Goal: Information Seeking & Learning: Check status

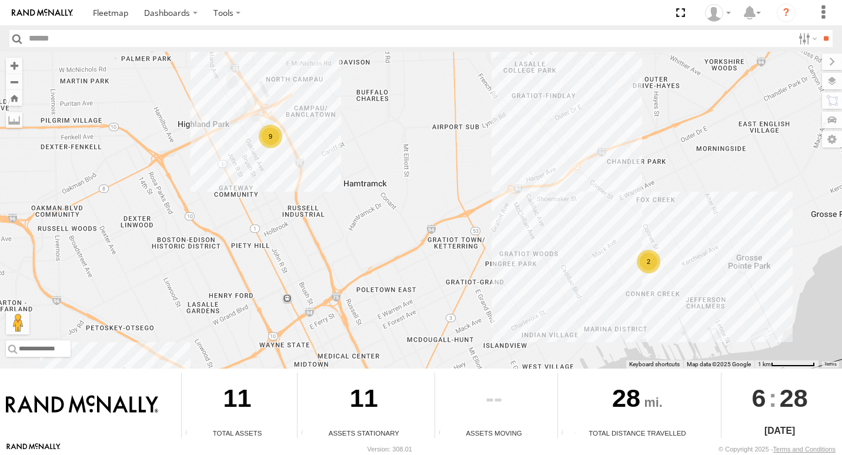
drag, startPoint x: 711, startPoint y: 299, endPoint x: 634, endPoint y: 267, distance: 83.1
click at [638, 285] on div "9 2" at bounding box center [421, 210] width 842 height 317
click at [640, 261] on div "2" at bounding box center [647, 262] width 24 height 24
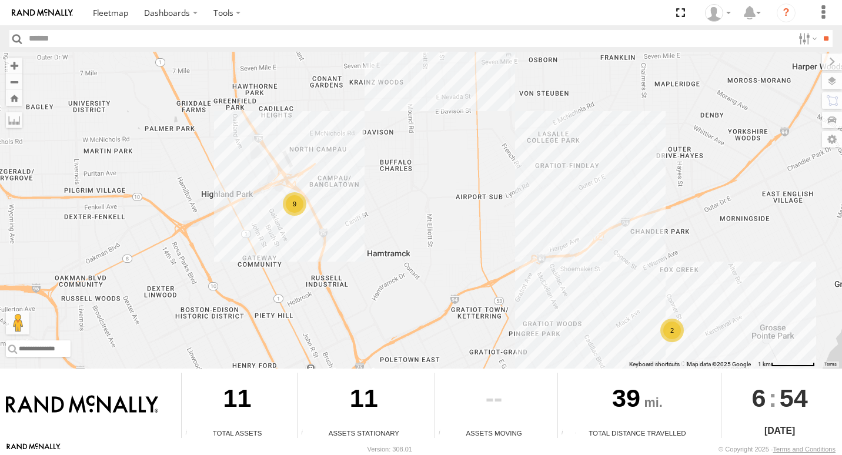
click at [300, 213] on div "9" at bounding box center [295, 204] width 24 height 24
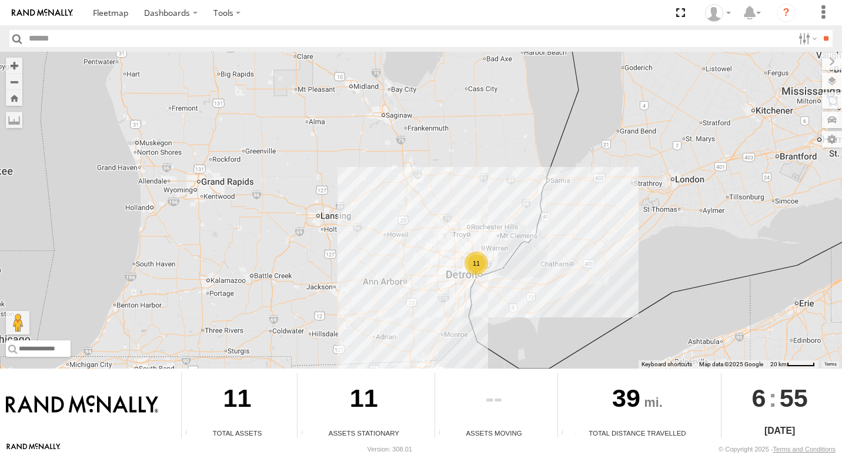
click at [473, 282] on div "11" at bounding box center [421, 210] width 842 height 317
click at [469, 274] on div "11" at bounding box center [476, 264] width 24 height 24
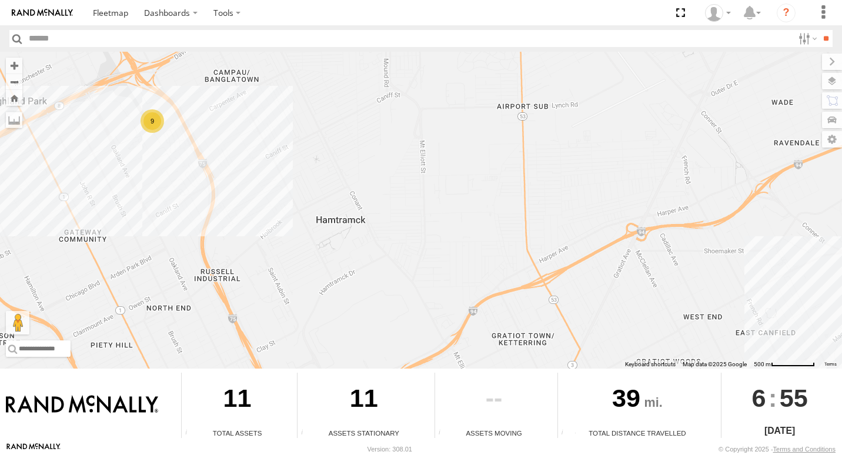
drag, startPoint x: 308, startPoint y: 252, endPoint x: 369, endPoint y: 352, distance: 117.2
click at [369, 352] on div "9 2" at bounding box center [421, 210] width 842 height 317
click at [129, 135] on div "9 2" at bounding box center [421, 210] width 842 height 317
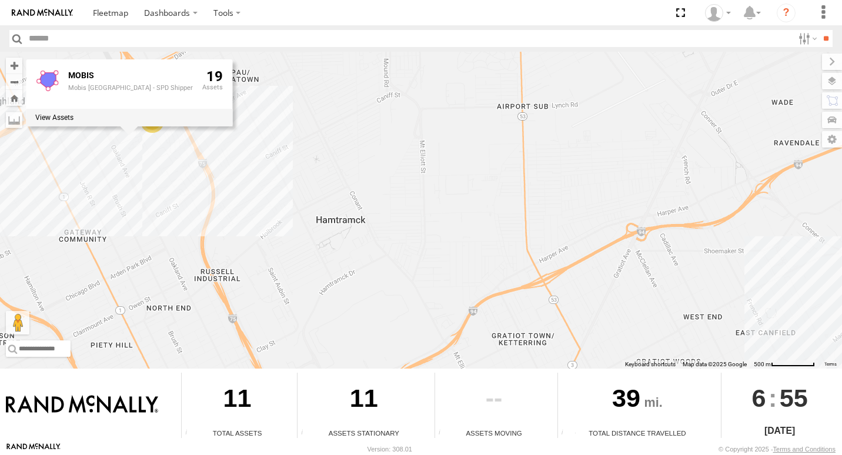
click at [176, 159] on div "9 2 MOBIS Mobis North America - SPD Shipper 19" at bounding box center [421, 210] width 842 height 317
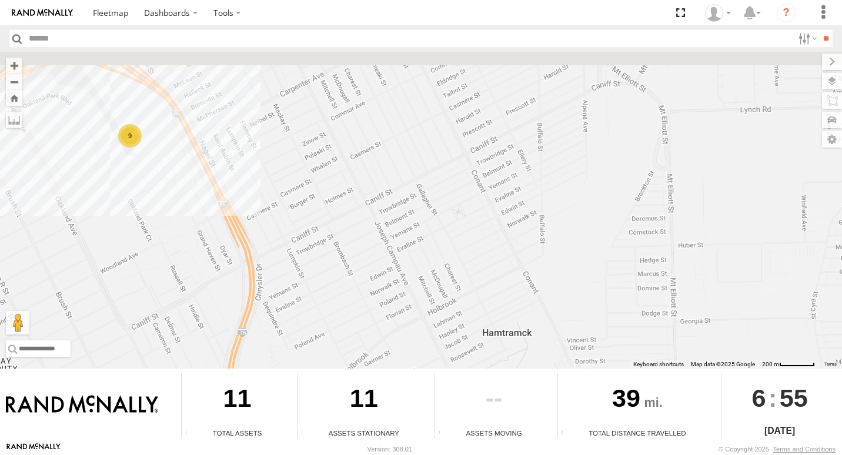
drag, startPoint x: 190, startPoint y: 232, endPoint x: 192, endPoint y: 339, distance: 107.0
click at [192, 339] on div "9" at bounding box center [421, 210] width 842 height 317
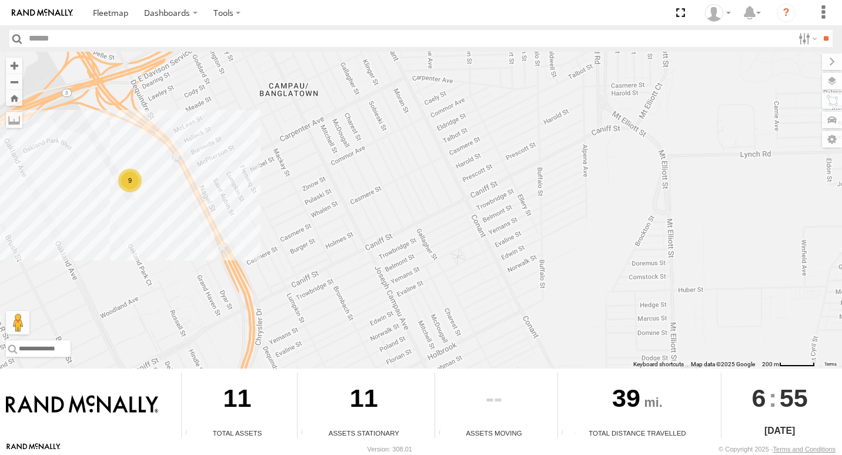
click at [143, 208] on div "9" at bounding box center [421, 210] width 842 height 317
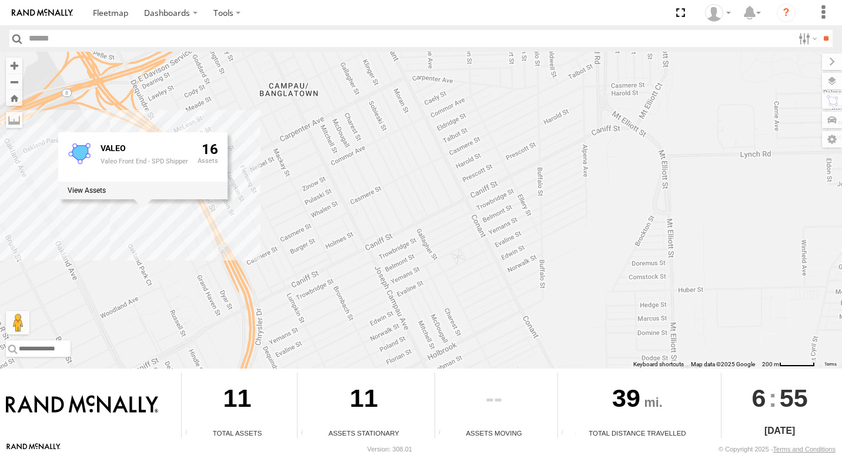
click at [138, 199] on div "VALEO Valeo Front End - SPD Shipper 16" at bounding box center [142, 165] width 169 height 67
click at [103, 192] on label at bounding box center [87, 190] width 38 height 8
click at [0, 0] on div "VALEO ×" at bounding box center [0, 0] width 0 height 0
click at [0, 0] on label "×" at bounding box center [0, 0] width 0 height 0
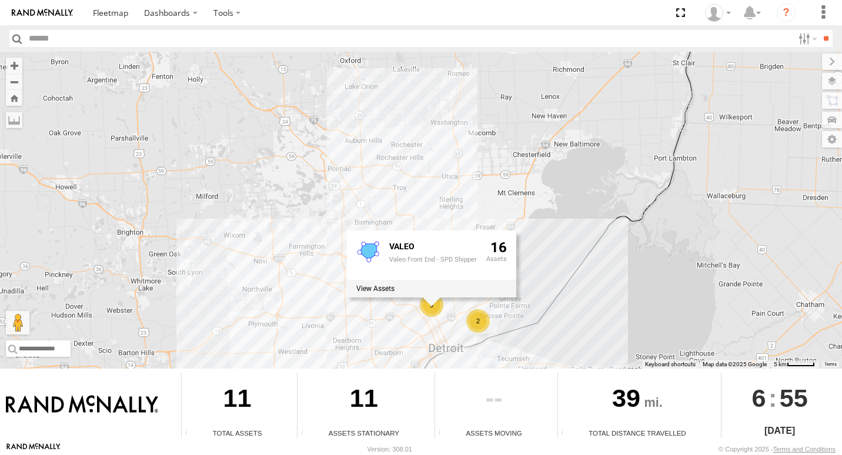
click at [480, 327] on div "2" at bounding box center [478, 321] width 24 height 24
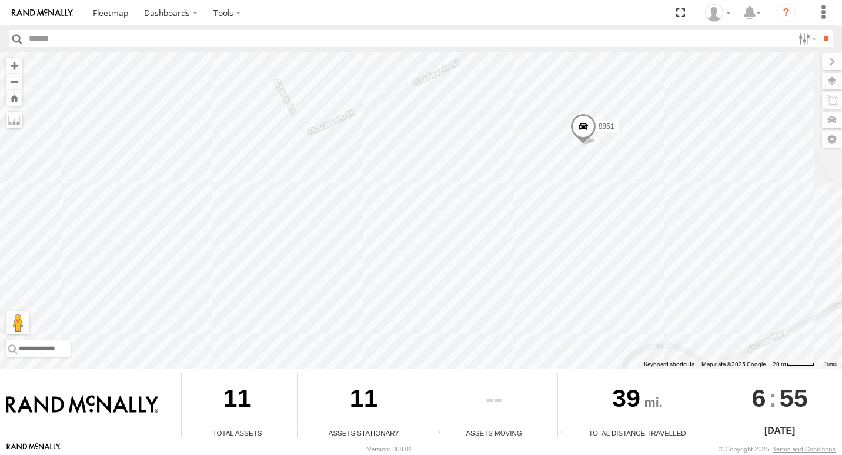
drag, startPoint x: 411, startPoint y: 248, endPoint x: 567, endPoint y: 107, distance: 210.2
click at [567, 107] on div "8851 8850 VALEO Valeo Front End - SPD Shipper 16" at bounding box center [421, 210] width 842 height 317
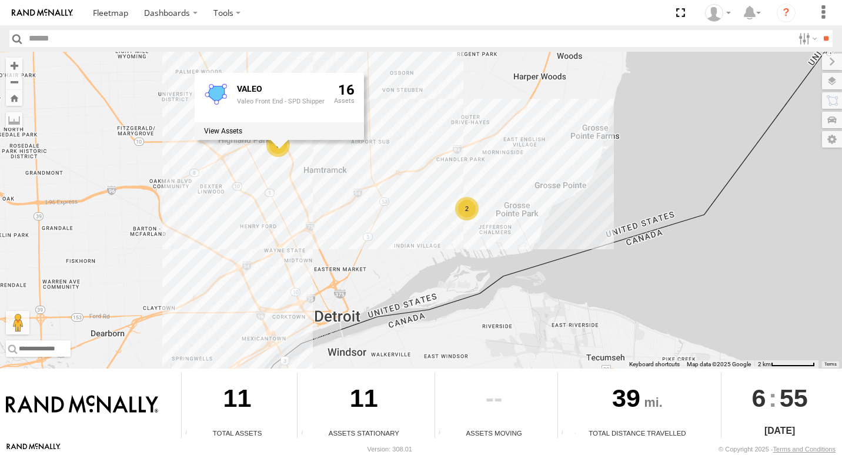
drag, startPoint x: 272, startPoint y: 246, endPoint x: 321, endPoint y: 253, distance: 49.8
click at [321, 253] on div "9 2 VALEO Valeo Front End - SPD Shipper 16" at bounding box center [421, 210] width 842 height 317
click at [270, 249] on div "9 2 VALEO Valeo Front End - SPD Shipper 16" at bounding box center [421, 210] width 842 height 317
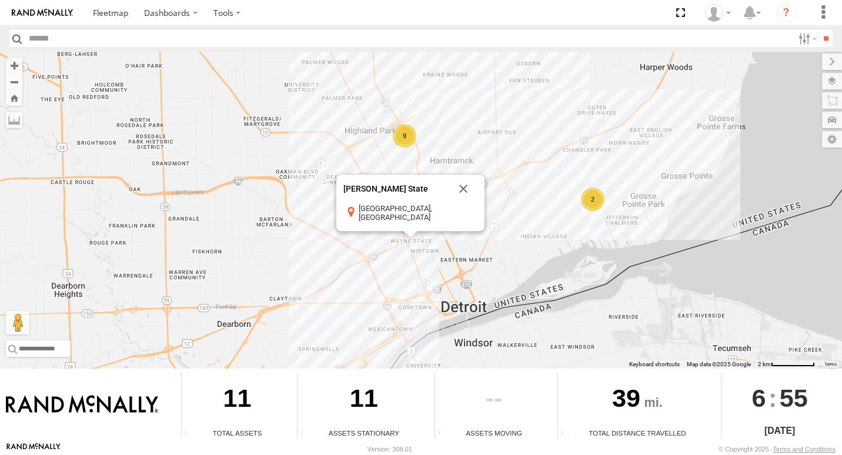
drag, startPoint x: 108, startPoint y: 315, endPoint x: 233, endPoint y: 306, distance: 126.1
click at [233, 306] on div "9 2 Wayne State Wayne State Detroit, MI View on Google Maps" at bounding box center [421, 210] width 842 height 317
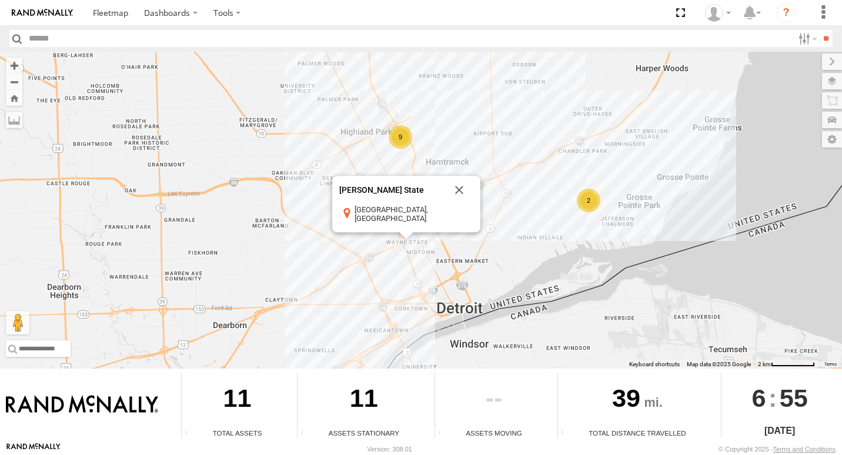
click at [313, 190] on div "9 2 Wayne State Wayne State Detroit, MI View on Google Maps" at bounding box center [421, 210] width 842 height 317
click at [397, 145] on div "9" at bounding box center [401, 137] width 24 height 24
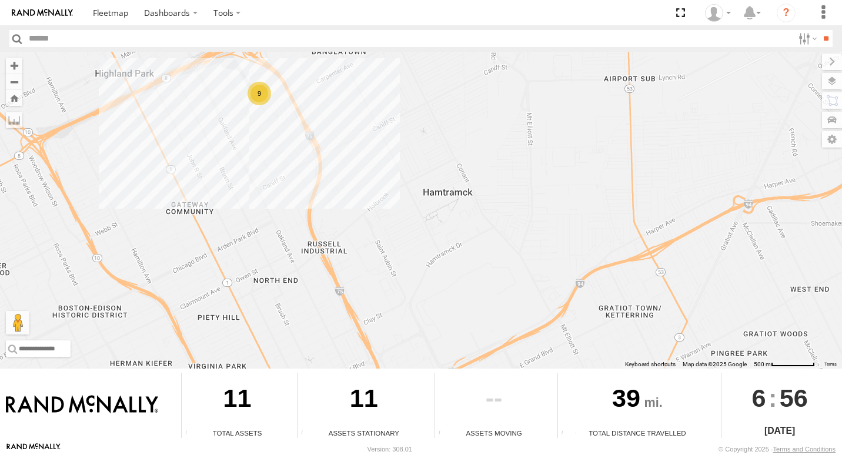
drag, startPoint x: 391, startPoint y: 163, endPoint x: 473, endPoint y: 151, distance: 82.6
click at [595, 169] on div "9 2" at bounding box center [421, 210] width 842 height 317
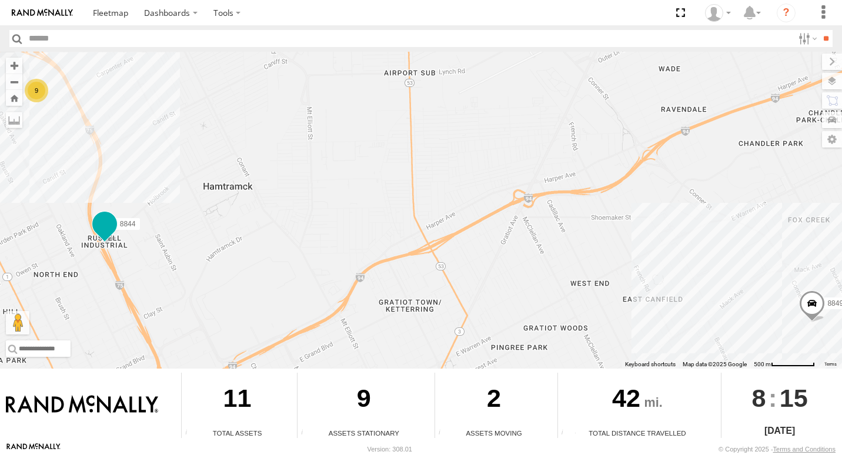
click at [101, 226] on span at bounding box center [104, 223] width 21 height 21
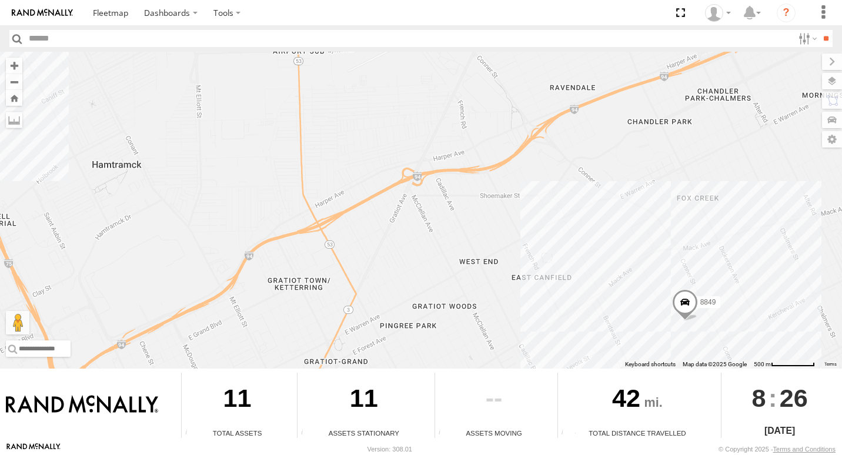
drag, startPoint x: 745, startPoint y: 327, endPoint x: 615, endPoint y: 307, distance: 131.5
click at [615, 307] on div "10 8849" at bounding box center [421, 210] width 842 height 317
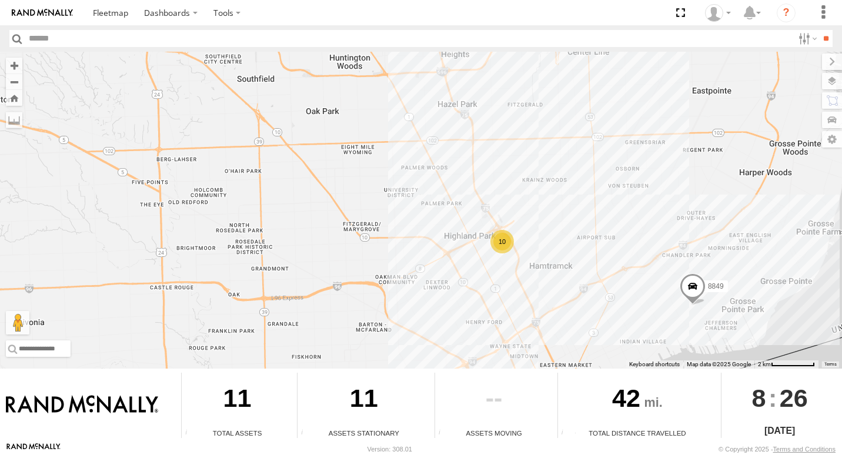
click at [671, 284] on div "8849 10" at bounding box center [421, 210] width 842 height 317
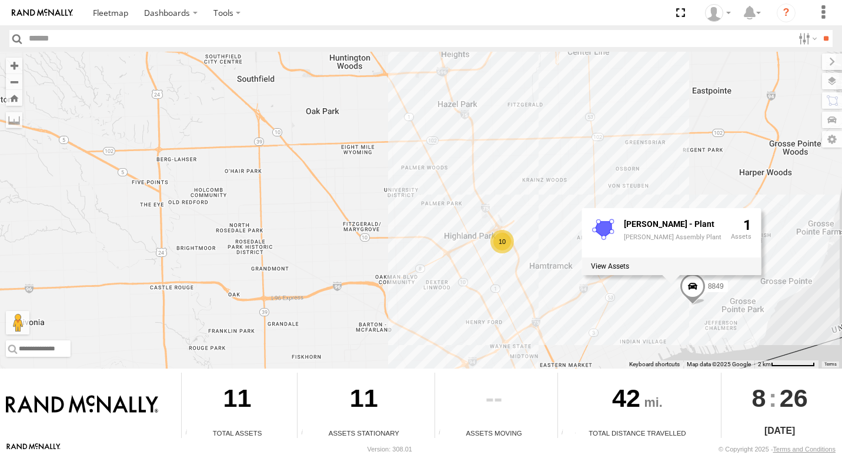
click at [486, 308] on div "8849 10 MACK - Plant Mack Assembly Plant 1" at bounding box center [421, 210] width 842 height 317
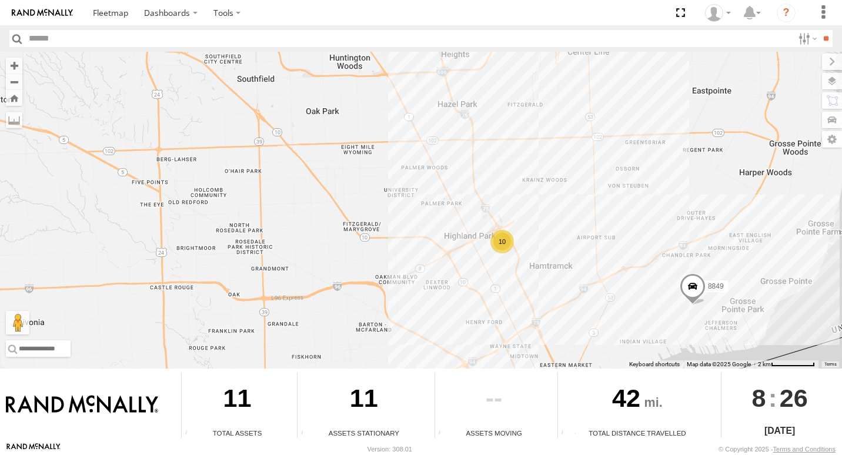
click at [506, 257] on div "8849 10" at bounding box center [421, 210] width 842 height 317
click at [504, 243] on div "10" at bounding box center [502, 242] width 24 height 24
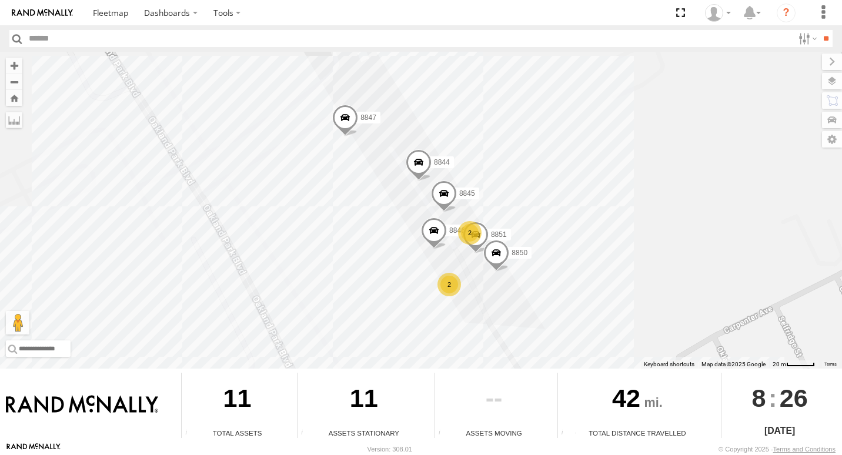
drag, startPoint x: 748, startPoint y: 178, endPoint x: 377, endPoint y: 178, distance: 370.9
click at [633, 178] on div "8849 8845 8846 2 2 8851 8850 8847 8844" at bounding box center [421, 210] width 842 height 317
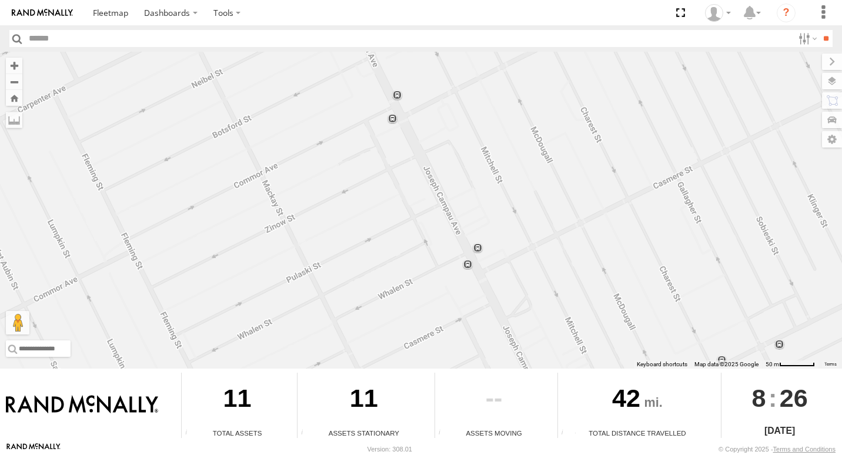
drag, startPoint x: 196, startPoint y: 210, endPoint x: 198, endPoint y: 137, distance: 73.5
click at [196, 210] on div "8849 8845 8846 8851 8850 8847 8844" at bounding box center [421, 210] width 842 height 317
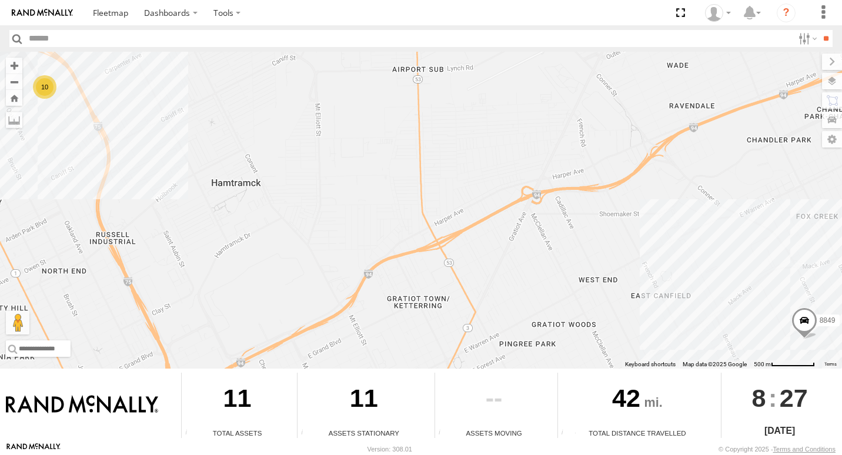
click at [718, 276] on div "10 8849" at bounding box center [421, 210] width 842 height 317
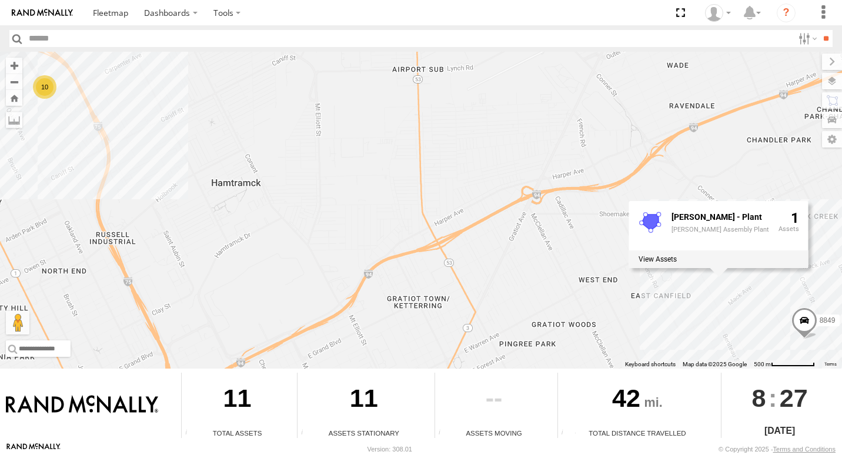
drag, startPoint x: 319, startPoint y: 247, endPoint x: 223, endPoint y: 245, distance: 95.8
click at [237, 246] on div "10 8849 MACK - Plant Mack Assembly Plant 1" at bounding box center [421, 210] width 842 height 317
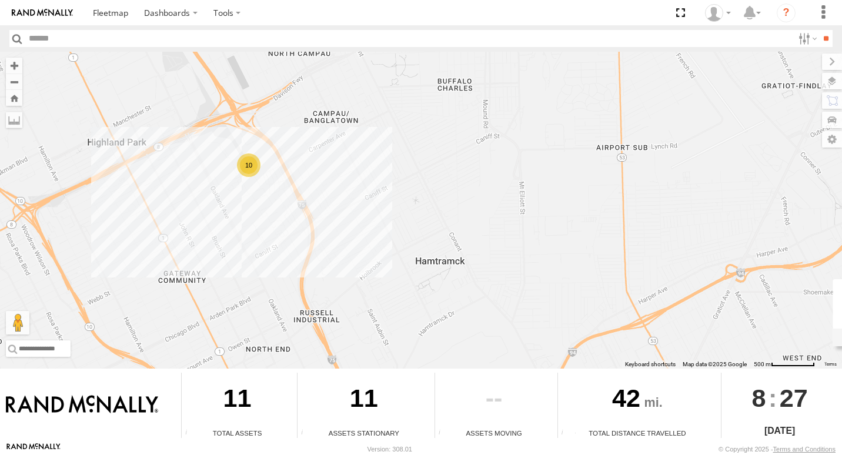
drag, startPoint x: 156, startPoint y: 192, endPoint x: 563, endPoint y: 276, distance: 414.7
click at [563, 276] on div "10 8849 MACK - Plant Mack Assembly Plant 1" at bounding box center [421, 210] width 842 height 317
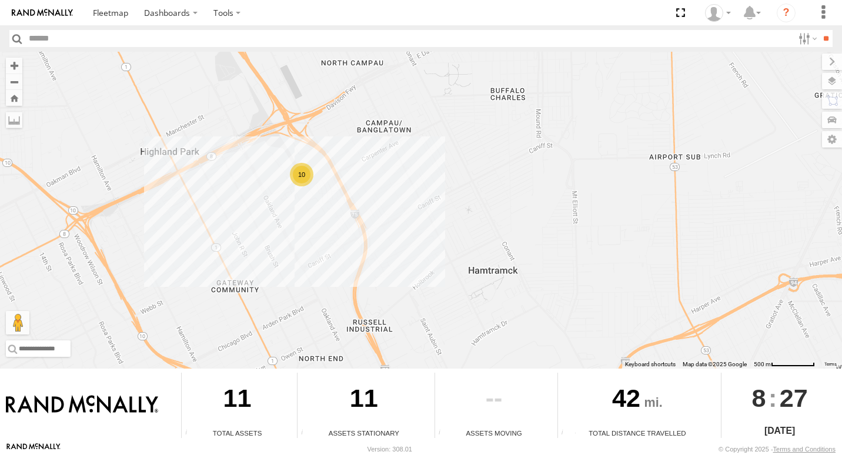
click at [303, 179] on div "10" at bounding box center [302, 175] width 24 height 24
